Goal: Information Seeking & Learning: Learn about a topic

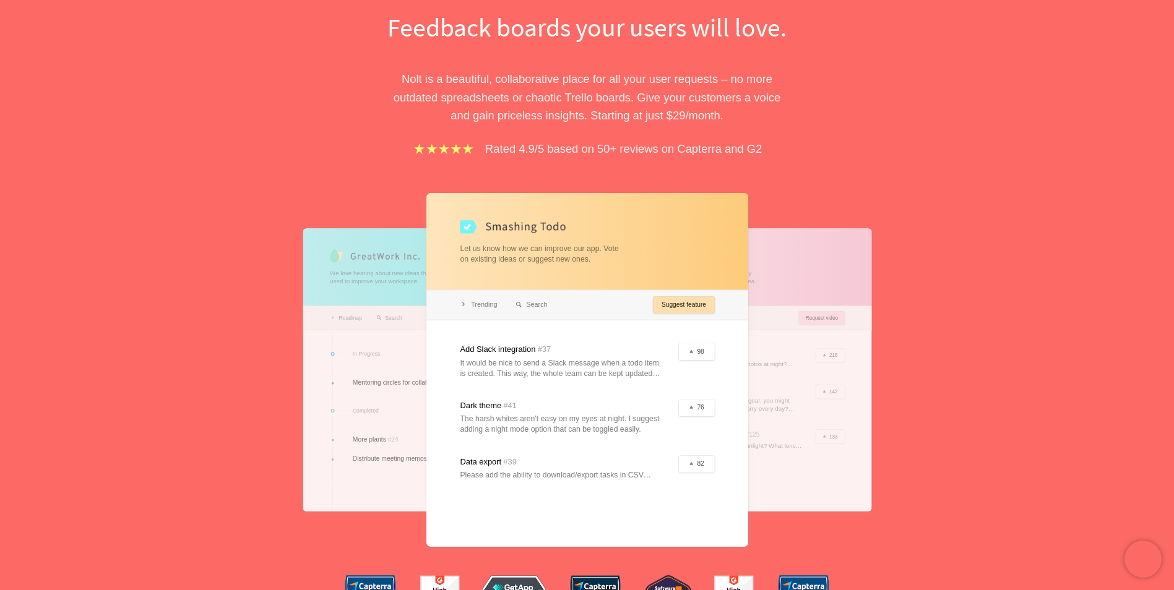
scroll to position [124, 0]
click at [681, 297] on div at bounding box center [587, 371] width 322 height 354
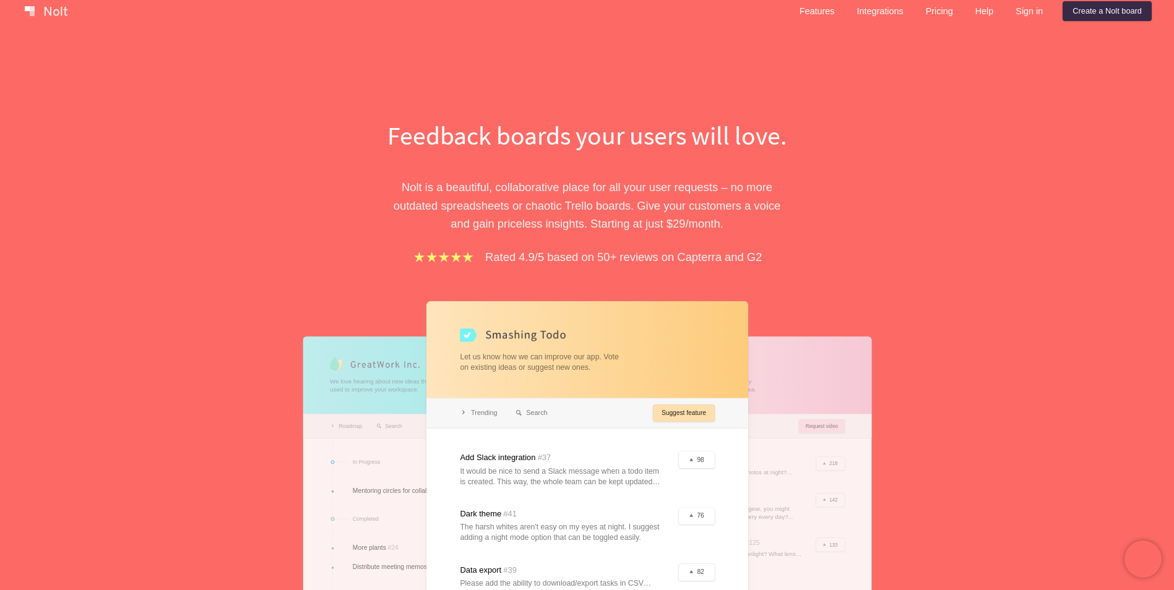
scroll to position [0, 0]
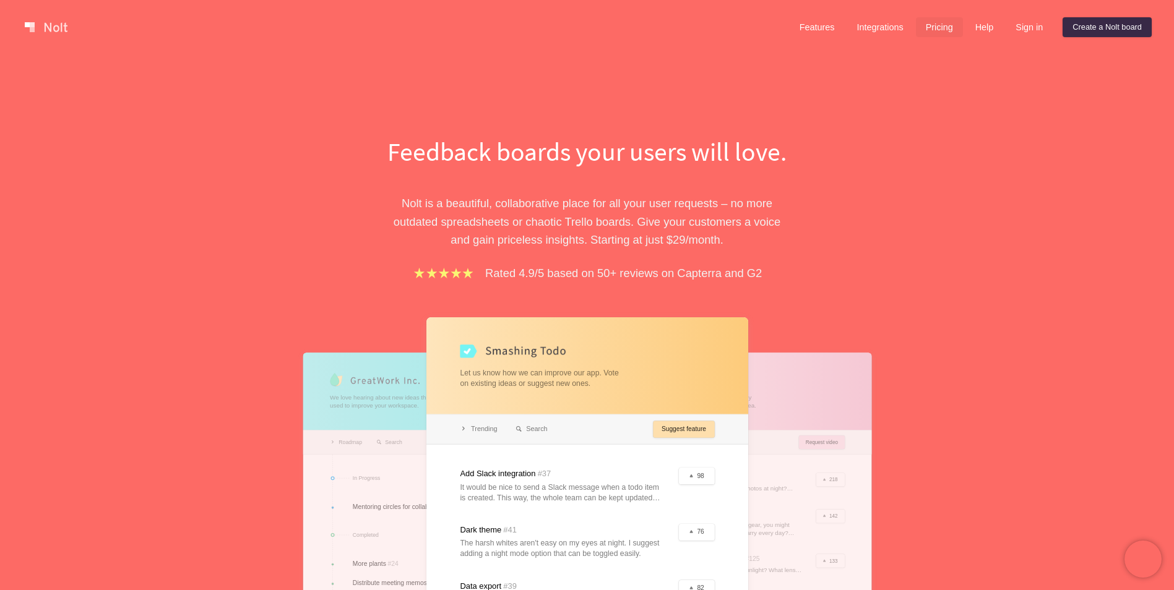
click at [923, 32] on link "Pricing" at bounding box center [939, 27] width 47 height 20
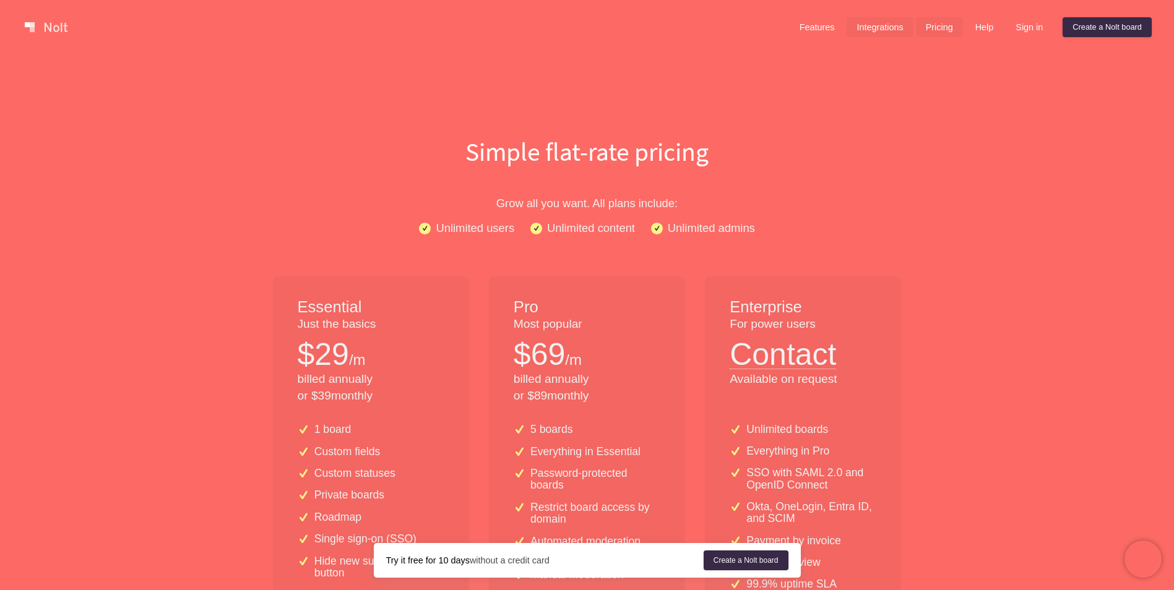
click at [894, 27] on link "Integrations" at bounding box center [880, 27] width 66 height 20
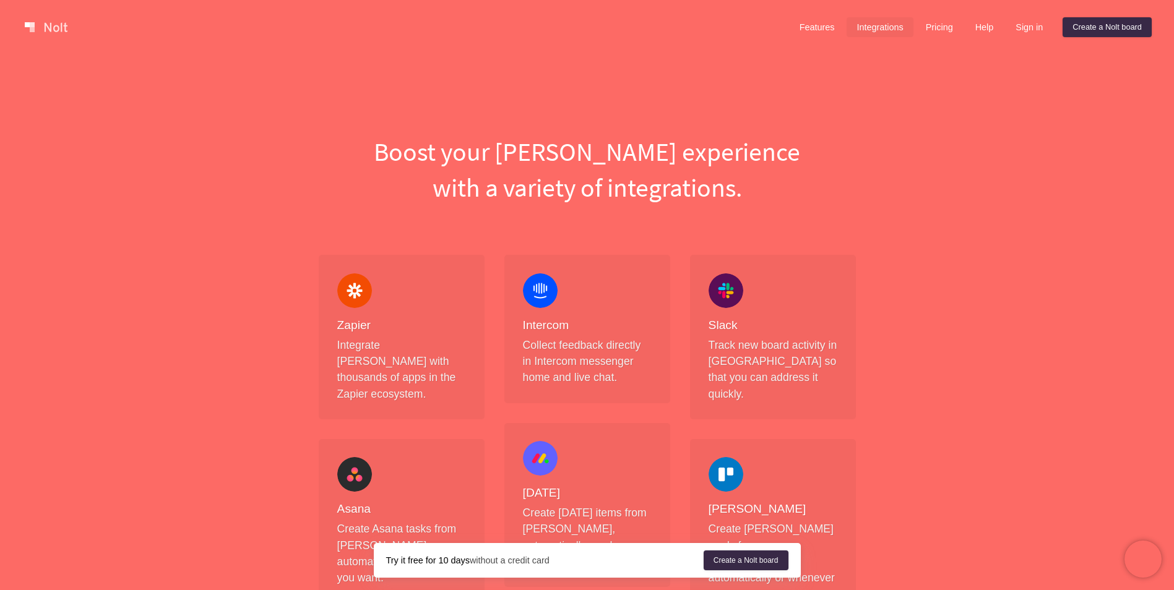
click at [66, 39] on div at bounding box center [404, 27] width 768 height 25
click at [931, 30] on link "Pricing" at bounding box center [939, 27] width 47 height 20
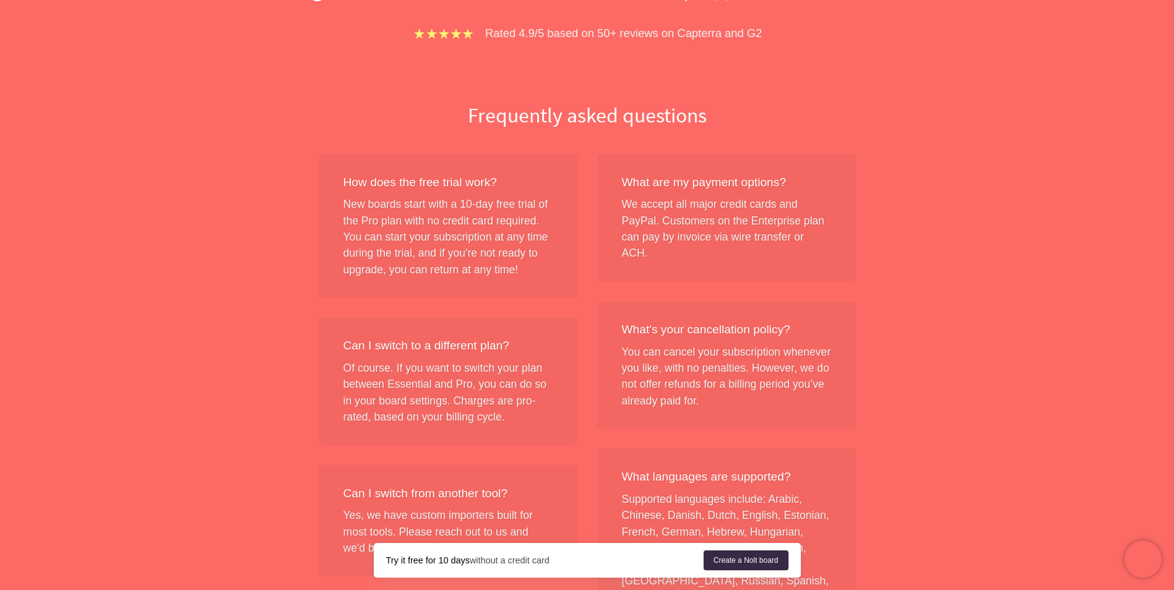
scroll to position [1052, 0]
